Goal: Task Accomplishment & Management: Complete application form

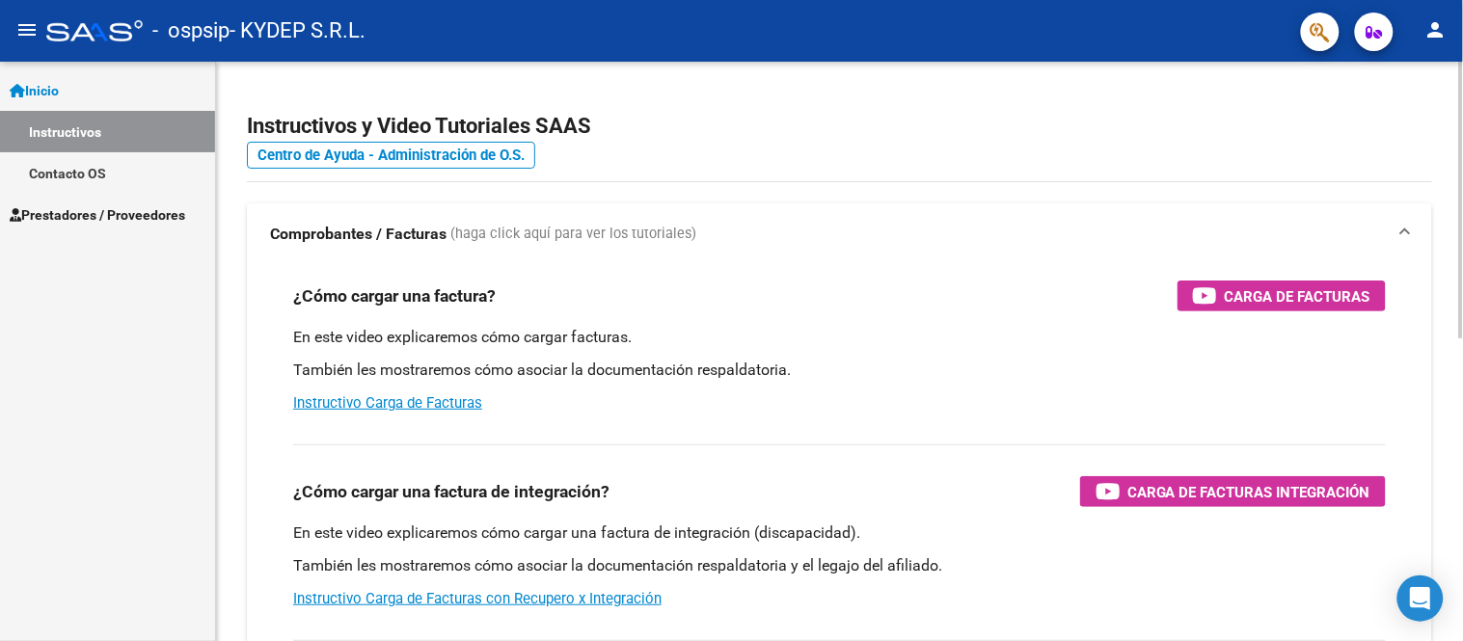
click at [526, 499] on h3 "¿Cómo cargar una factura de integración?" at bounding box center [451, 491] width 316 height 27
click at [157, 217] on span "Prestadores / Proveedores" at bounding box center [98, 215] width 176 height 21
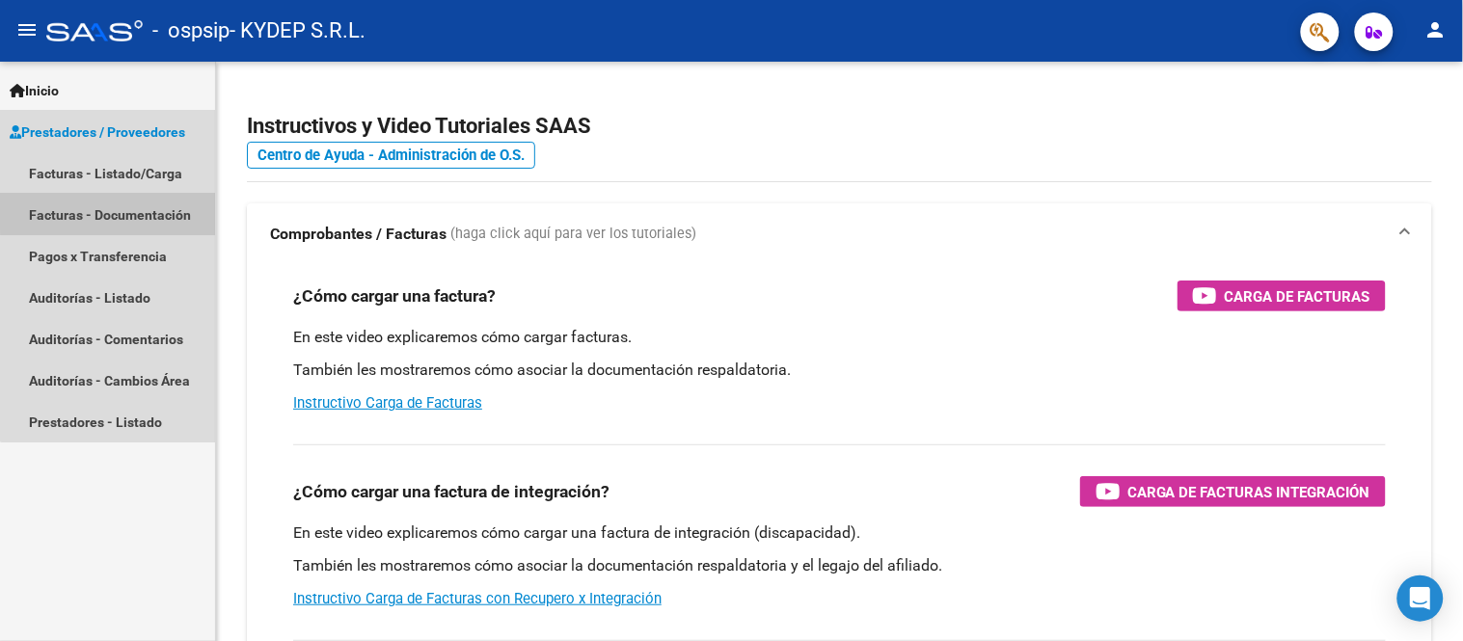
click at [159, 201] on link "Facturas - Documentación" at bounding box center [107, 214] width 215 height 41
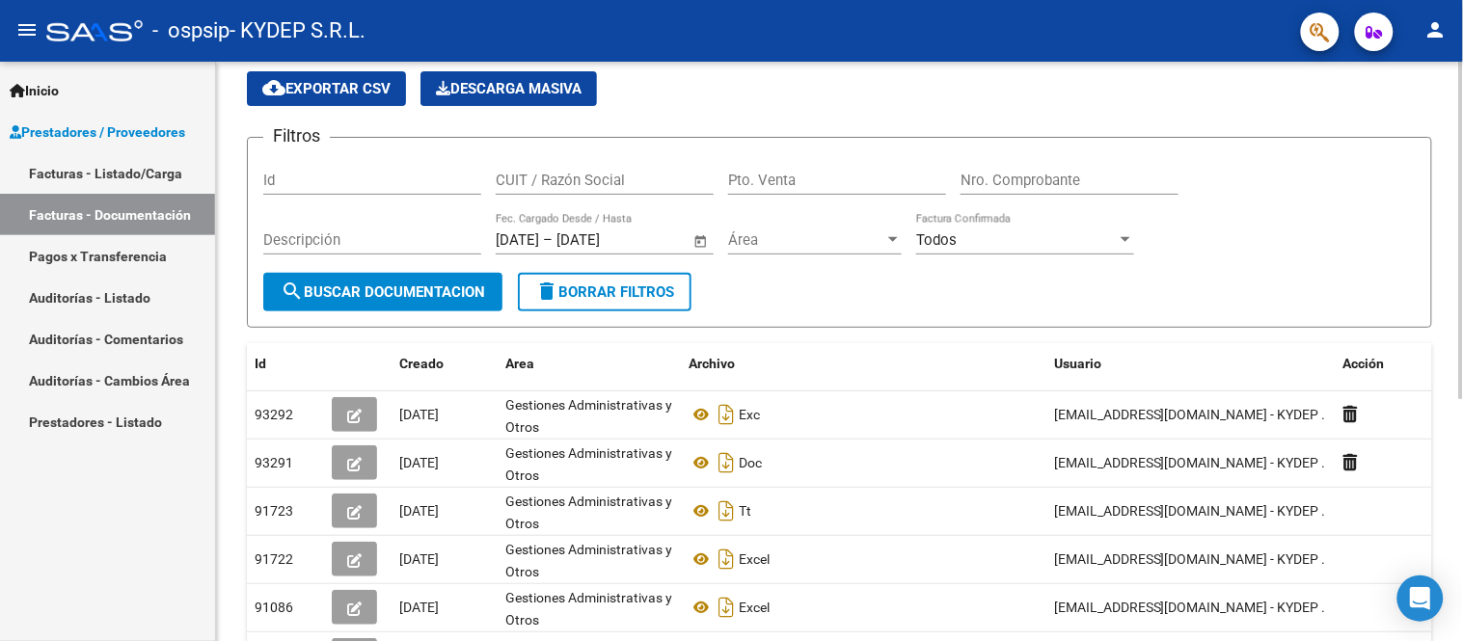
scroll to position [107, 0]
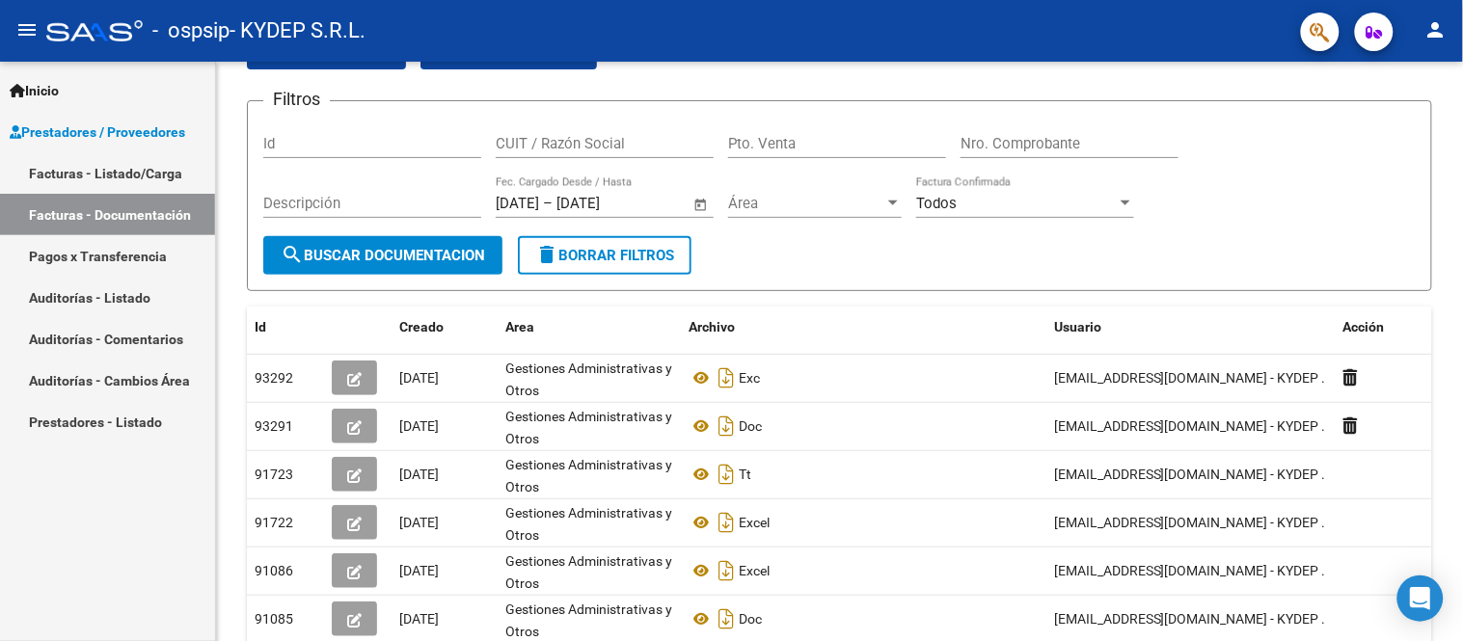
click at [122, 161] on link "Facturas - Listado/Carga" at bounding box center [107, 172] width 215 height 41
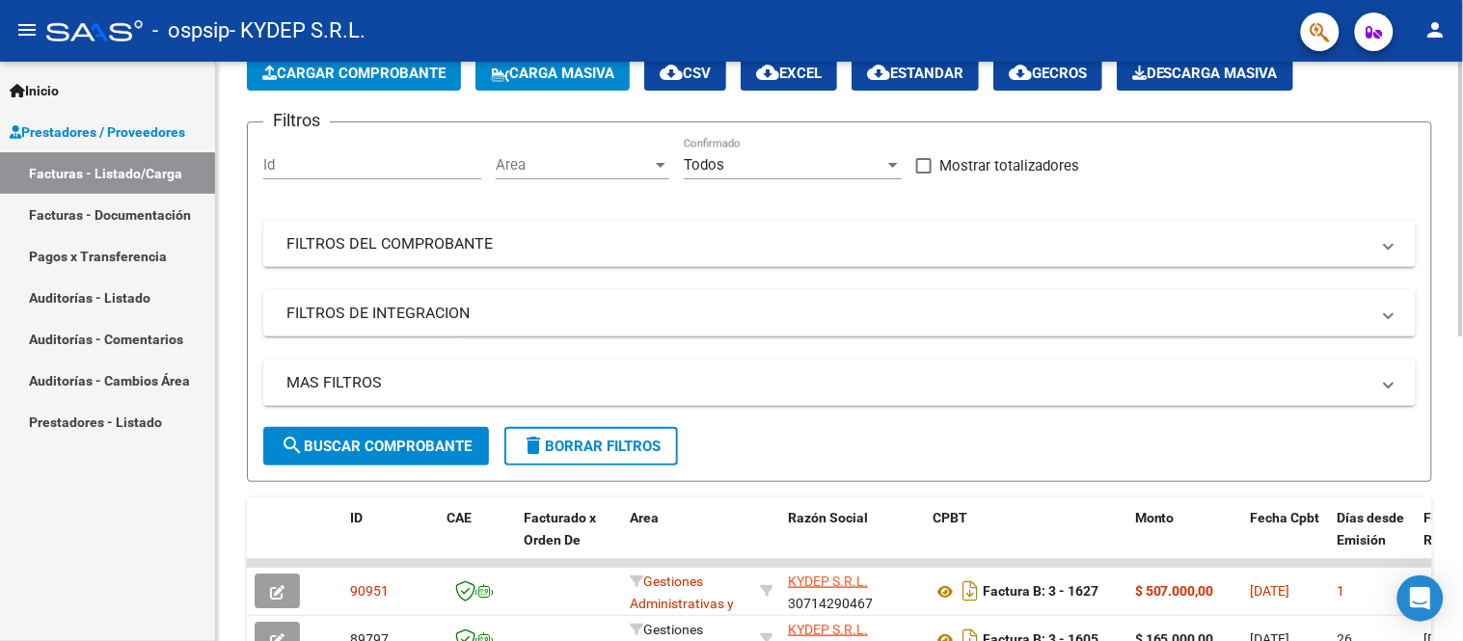
click at [347, 81] on span "Cargar Comprobante" at bounding box center [353, 73] width 183 height 17
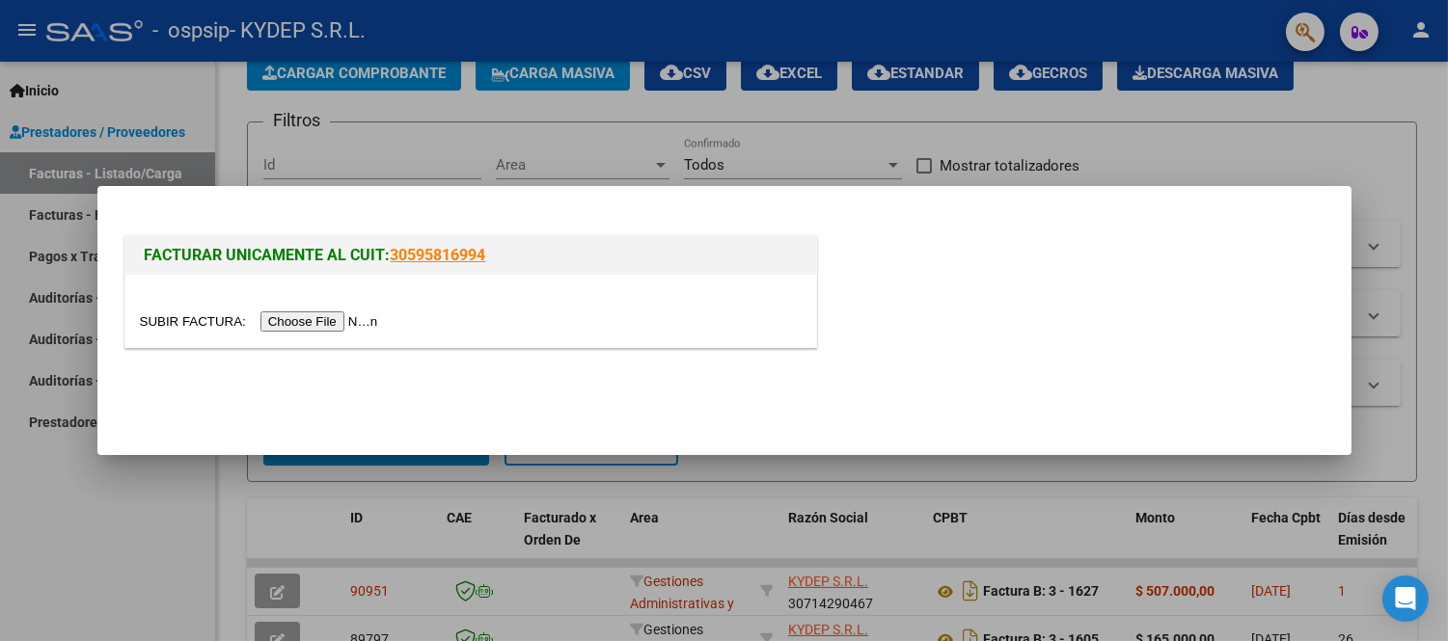
click at [304, 311] on div at bounding box center [471, 322] width 662 height 22
click at [309, 324] on input "file" at bounding box center [262, 322] width 244 height 20
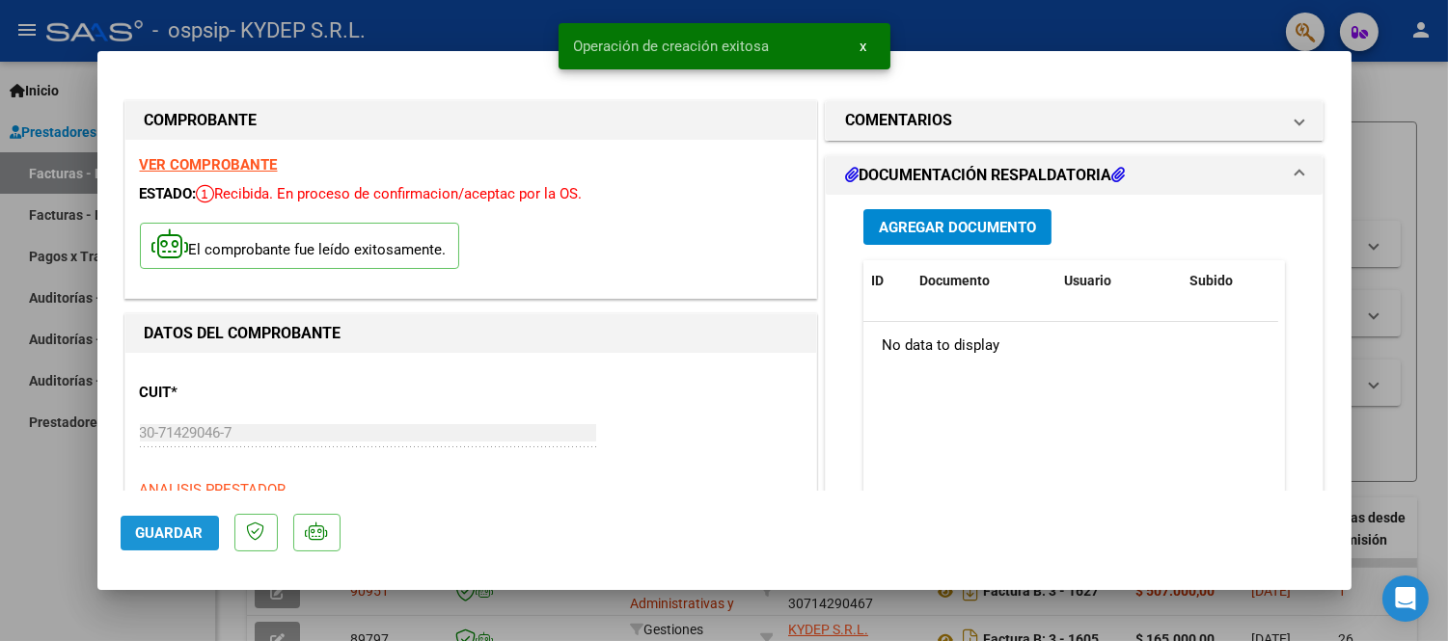
click at [152, 536] on span "Guardar" at bounding box center [170, 533] width 68 height 17
click at [1404, 321] on div at bounding box center [724, 320] width 1448 height 641
type input "$ 0,00"
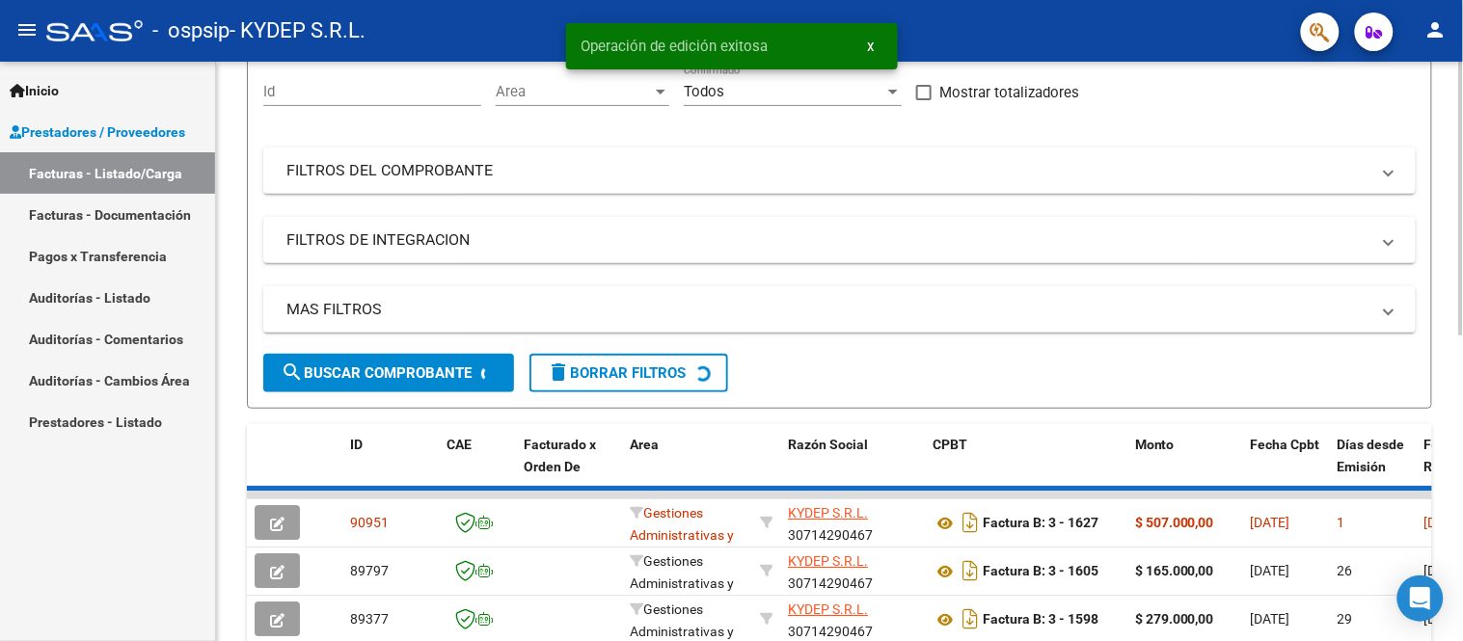
scroll to position [214, 0]
